Goal: Check status: Check status

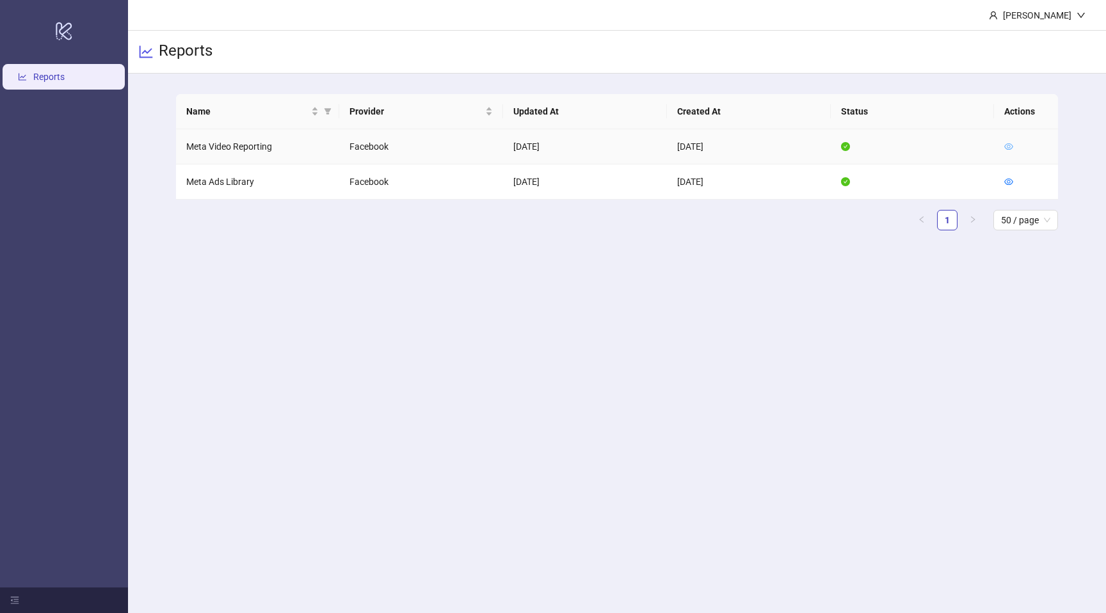
click at [1008, 143] on icon "eye" at bounding box center [1008, 146] width 9 height 9
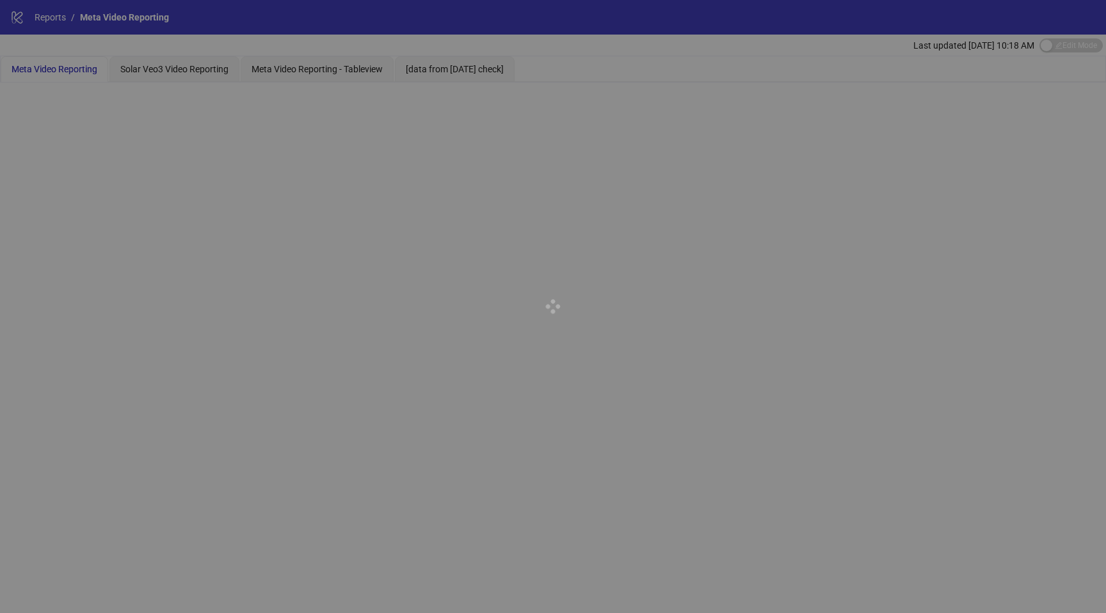
click at [156, 65] on div at bounding box center [553, 306] width 1106 height 613
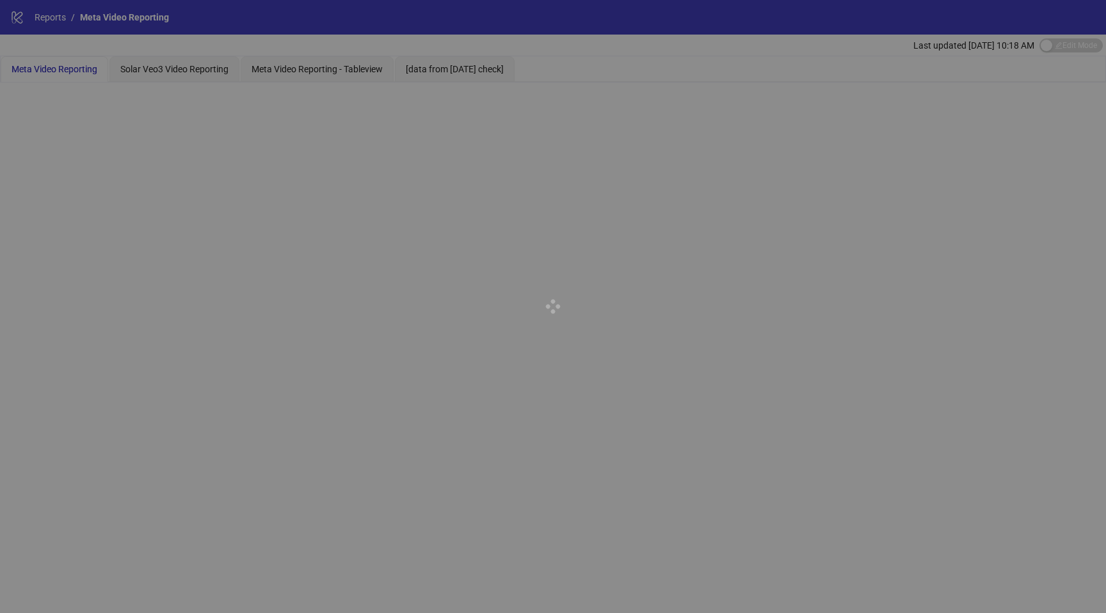
click at [156, 65] on div at bounding box center [553, 306] width 1106 height 613
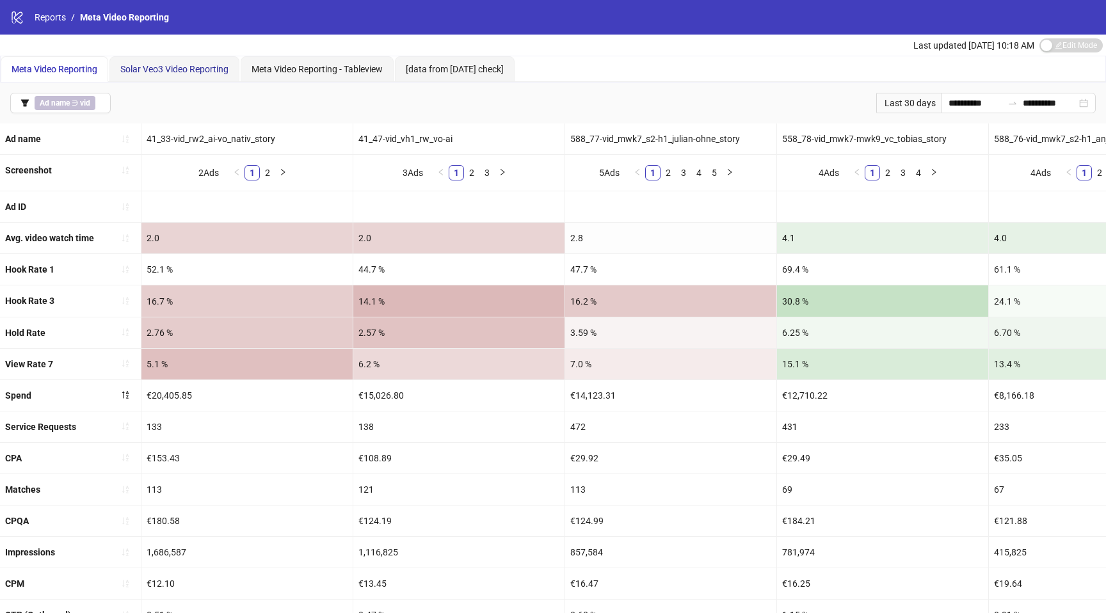
click at [156, 65] on span "Solar Veo3 Video Reporting" at bounding box center [174, 69] width 108 height 10
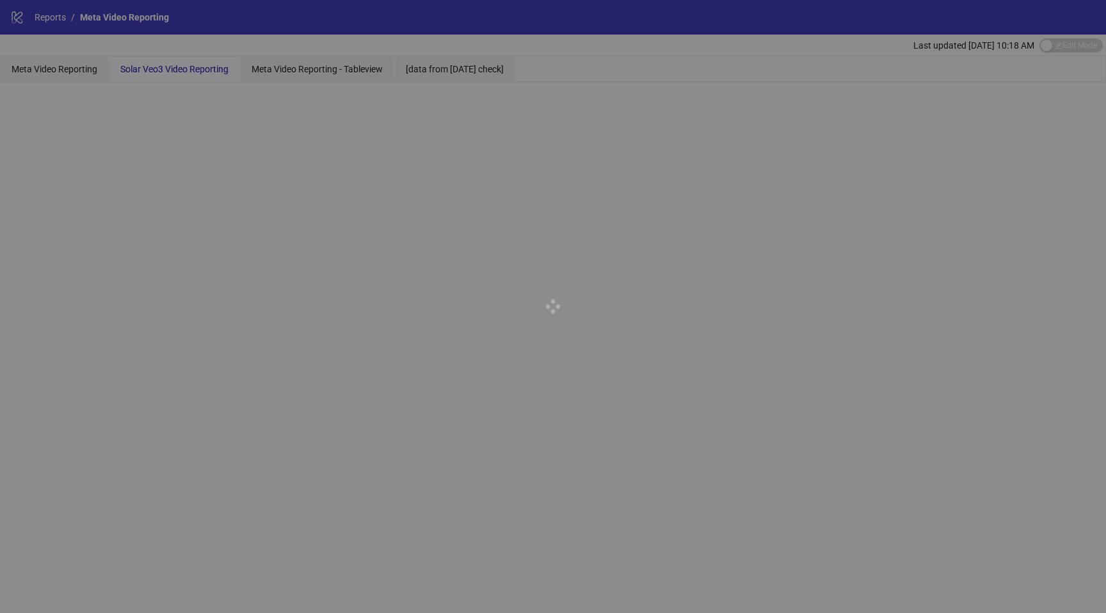
click at [156, 65] on div at bounding box center [553, 306] width 1106 height 613
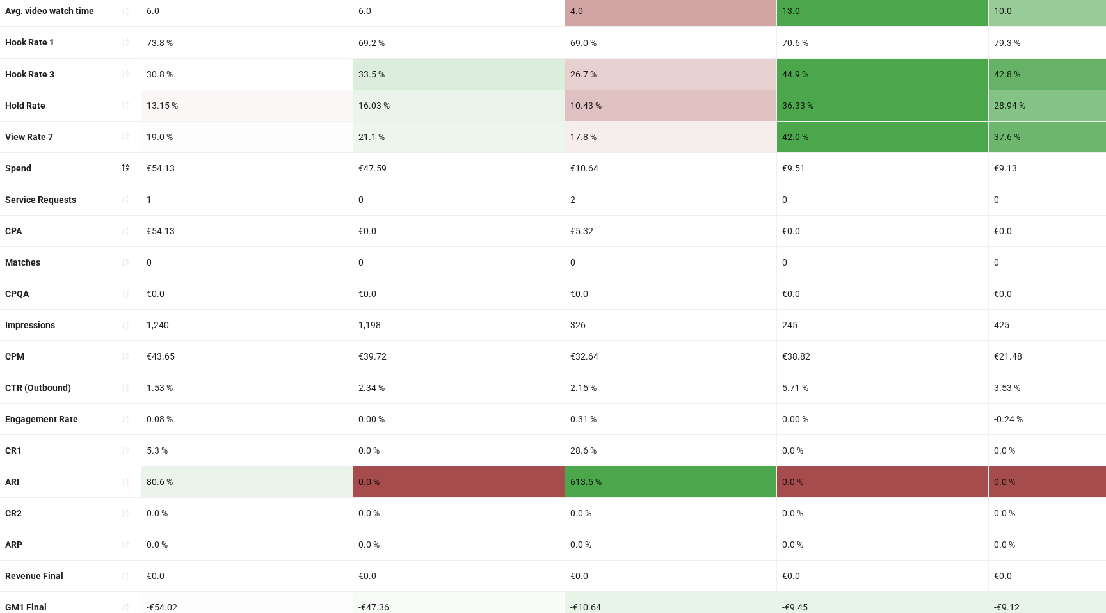
scroll to position [239, 0]
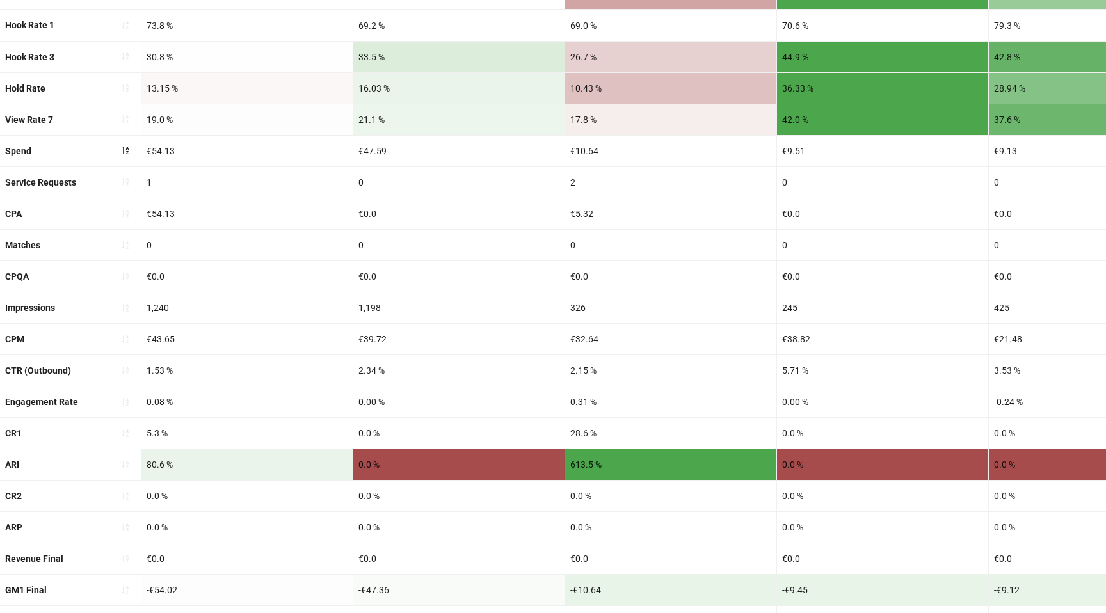
click at [586, 463] on div "613.5 %" at bounding box center [670, 464] width 211 height 31
click at [738, 458] on div "613.5 %" at bounding box center [670, 464] width 211 height 31
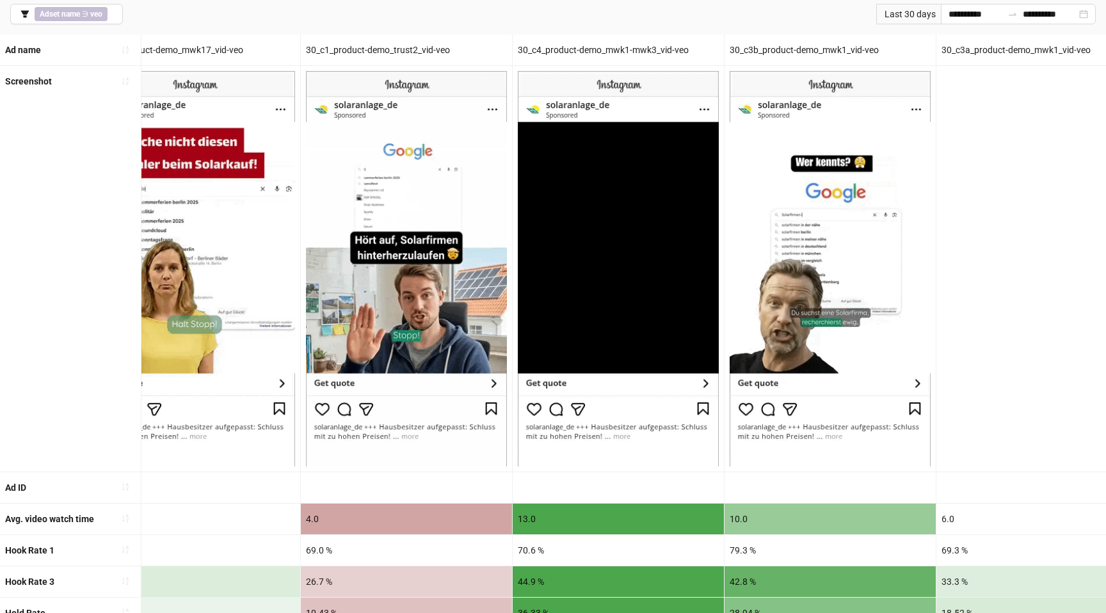
scroll to position [0, 3272]
